Goal: Information Seeking & Learning: Learn about a topic

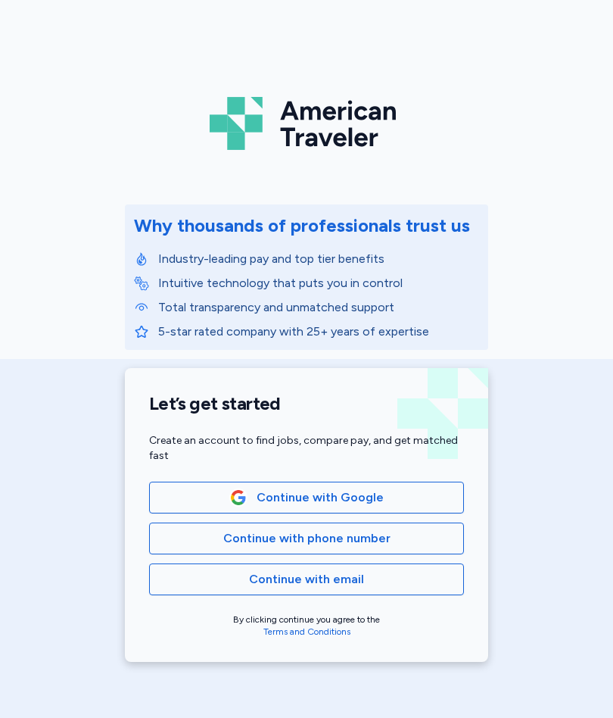
click at [377, 499] on span "Continue with Google" at bounding box center [320, 497] width 127 height 18
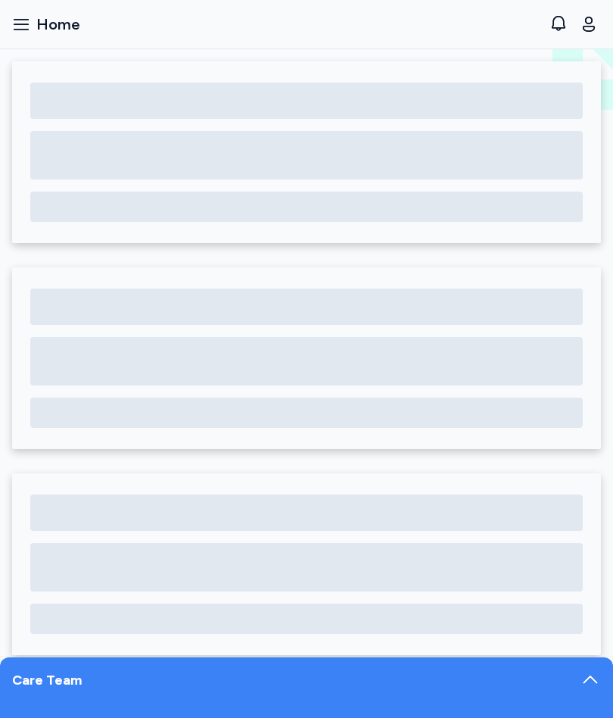
click at [35, 16] on button "Open sidebar Home" at bounding box center [46, 24] width 80 height 33
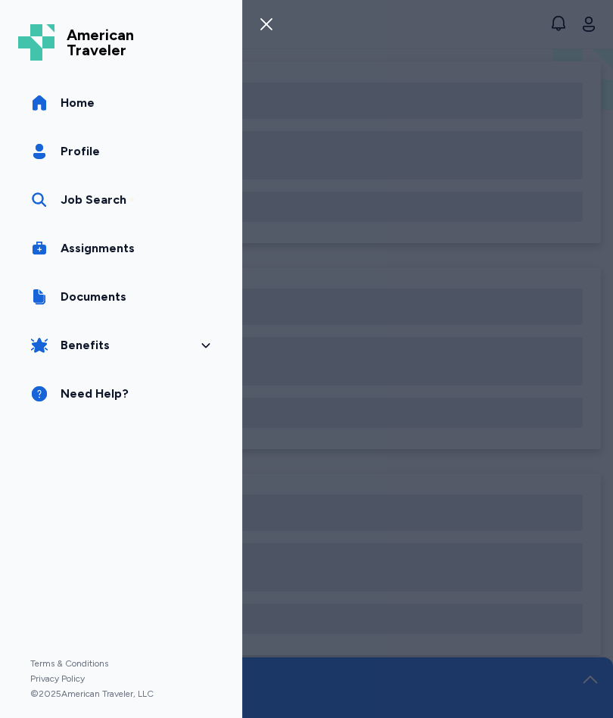
click at [117, 201] on div "Job Search" at bounding box center [94, 200] width 66 height 18
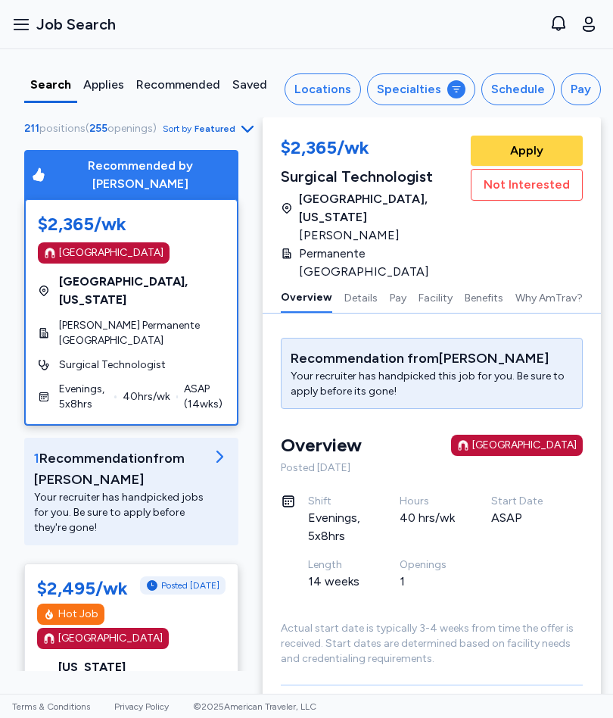
click at [99, 84] on div "Applies" at bounding box center [103, 85] width 41 height 18
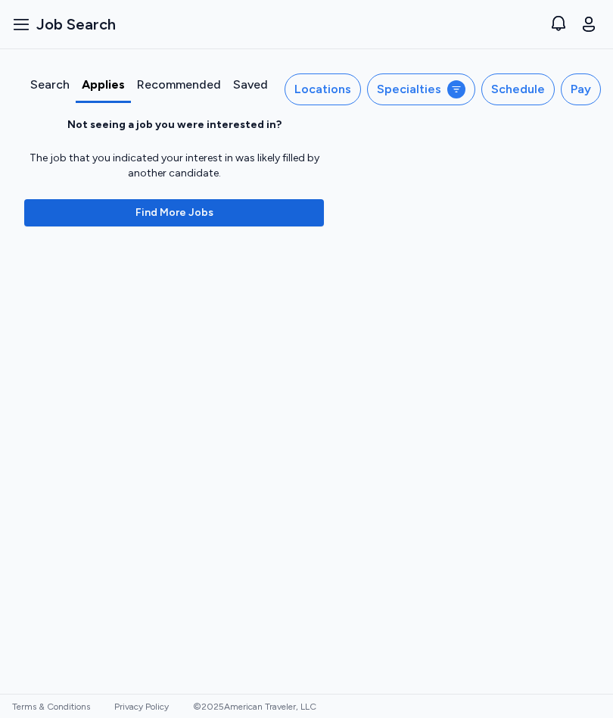
click at [42, 86] on div "Search" at bounding box center [49, 85] width 39 height 18
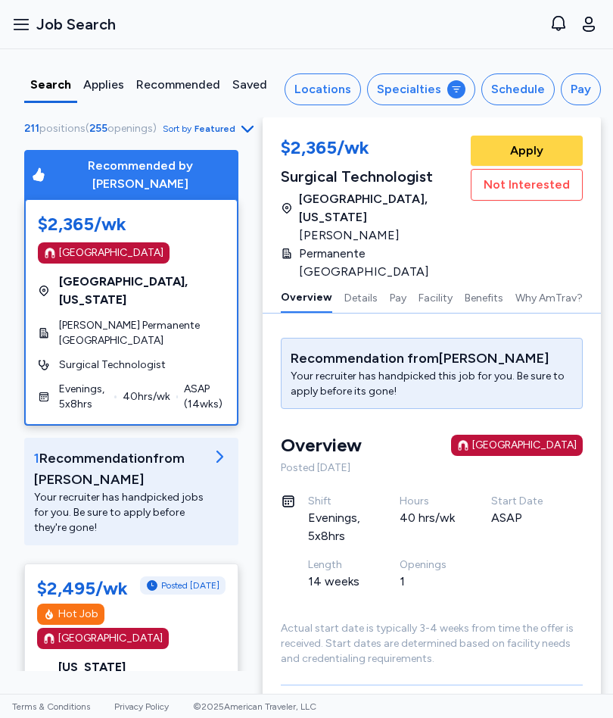
click at [441, 90] on div "Specialties" at bounding box center [409, 89] width 64 height 18
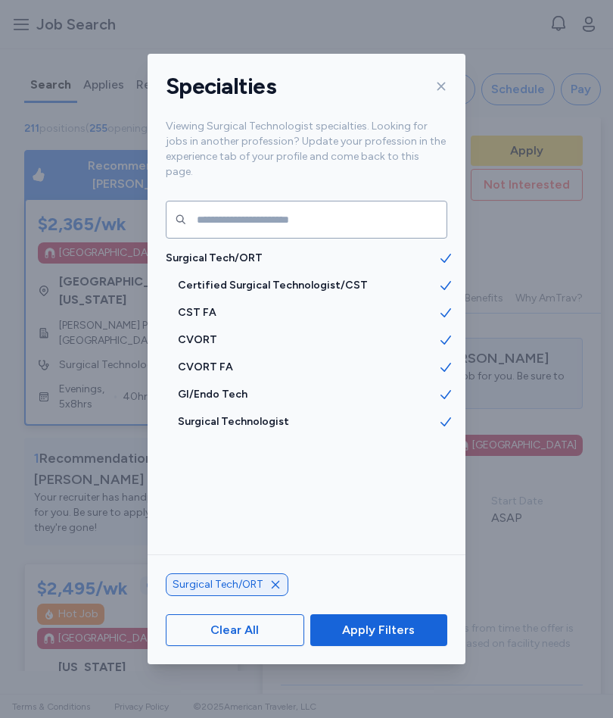
click at [208, 305] on span "CST FA" at bounding box center [308, 312] width 260 height 15
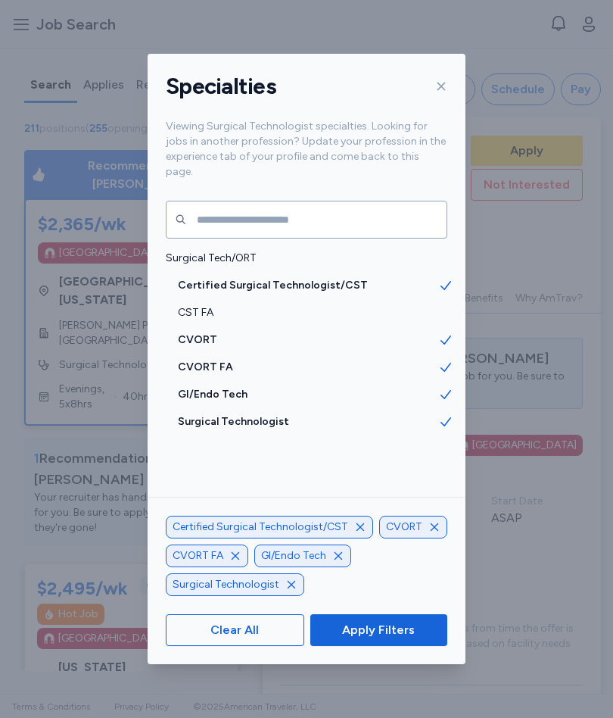
click at [212, 332] on span "CVORT" at bounding box center [308, 339] width 260 height 15
click at [214, 360] on span "CVORT FA" at bounding box center [308, 367] width 260 height 15
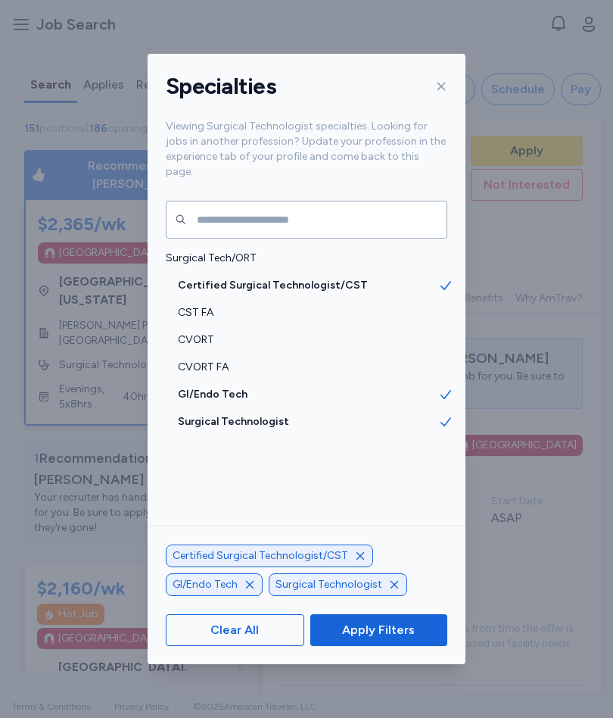
click at [399, 634] on span "Apply Filters" at bounding box center [378, 630] width 73 height 18
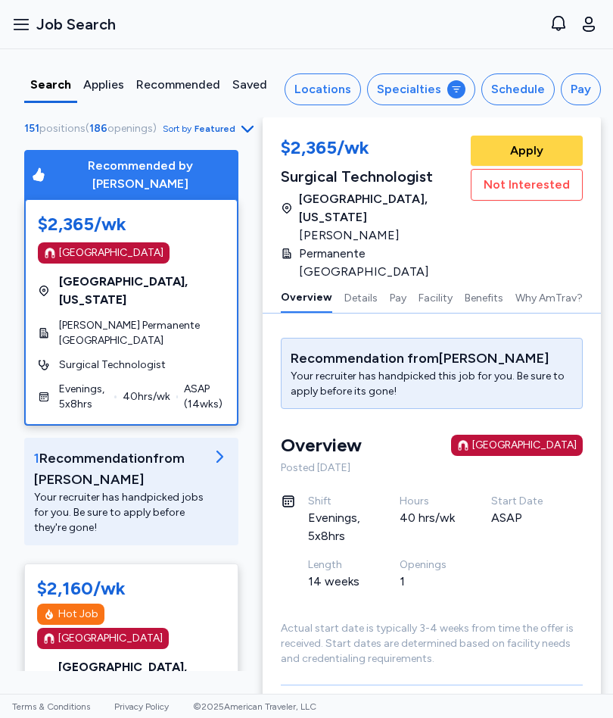
click at [250, 132] on span "Sort by Featured" at bounding box center [210, 129] width 94 height 18
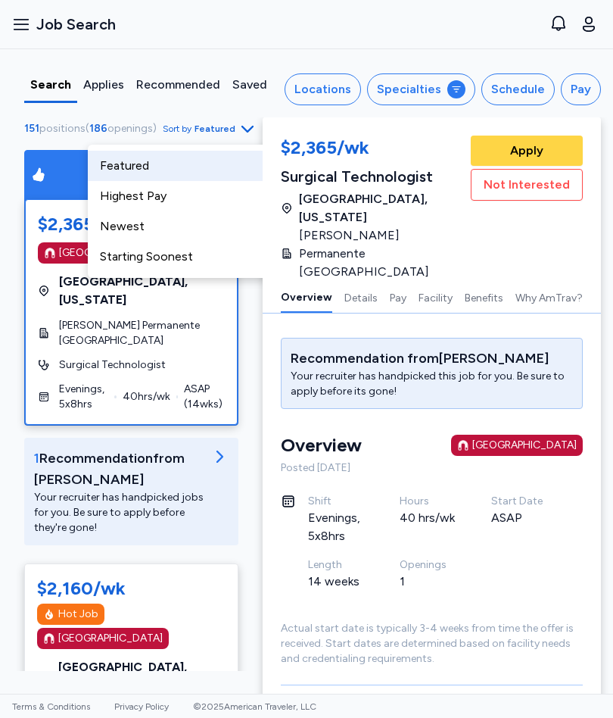
click at [145, 223] on div "Newest" at bounding box center [179, 226] width 182 height 30
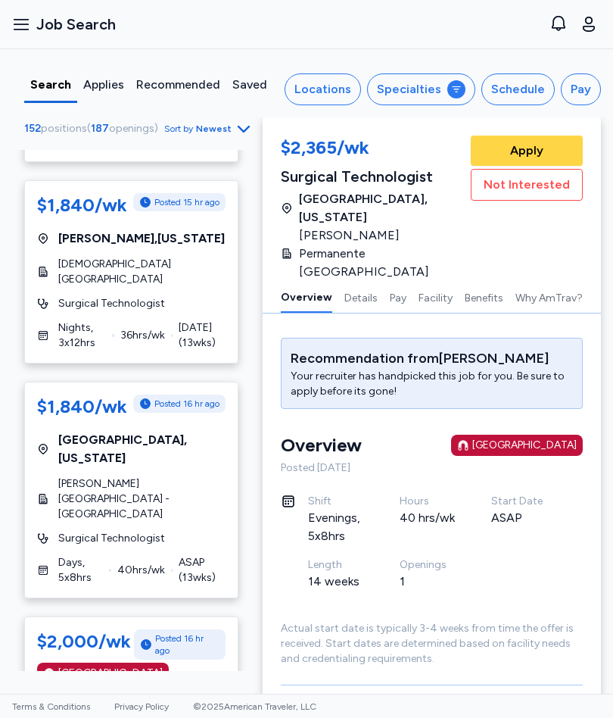
scroll to position [1292, 0]
